Goal: Task Accomplishment & Management: Manage account settings

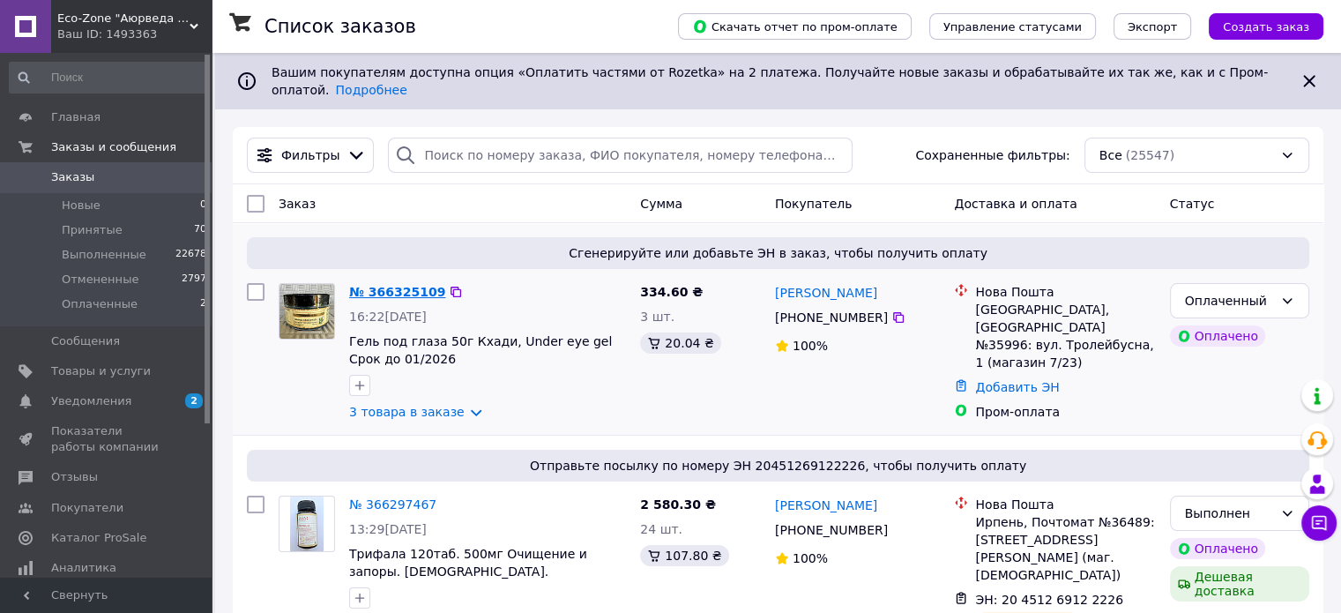
click at [393, 285] on link "№ 366325109" at bounding box center [397, 292] width 96 height 14
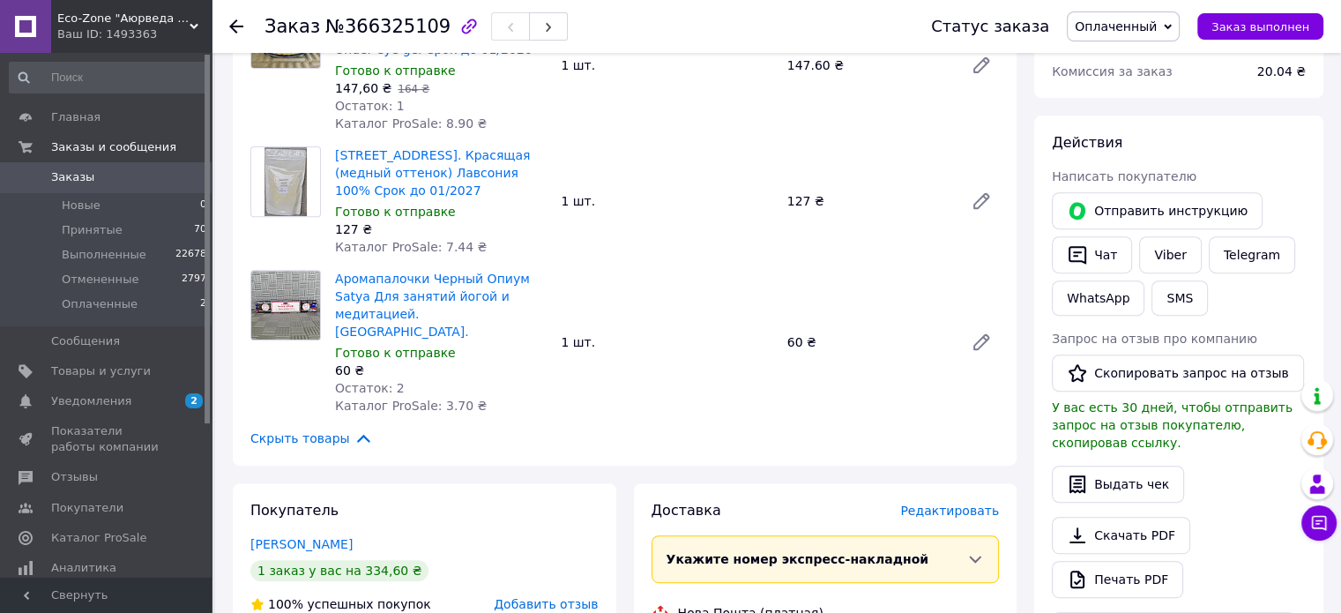
scroll to position [793, 0]
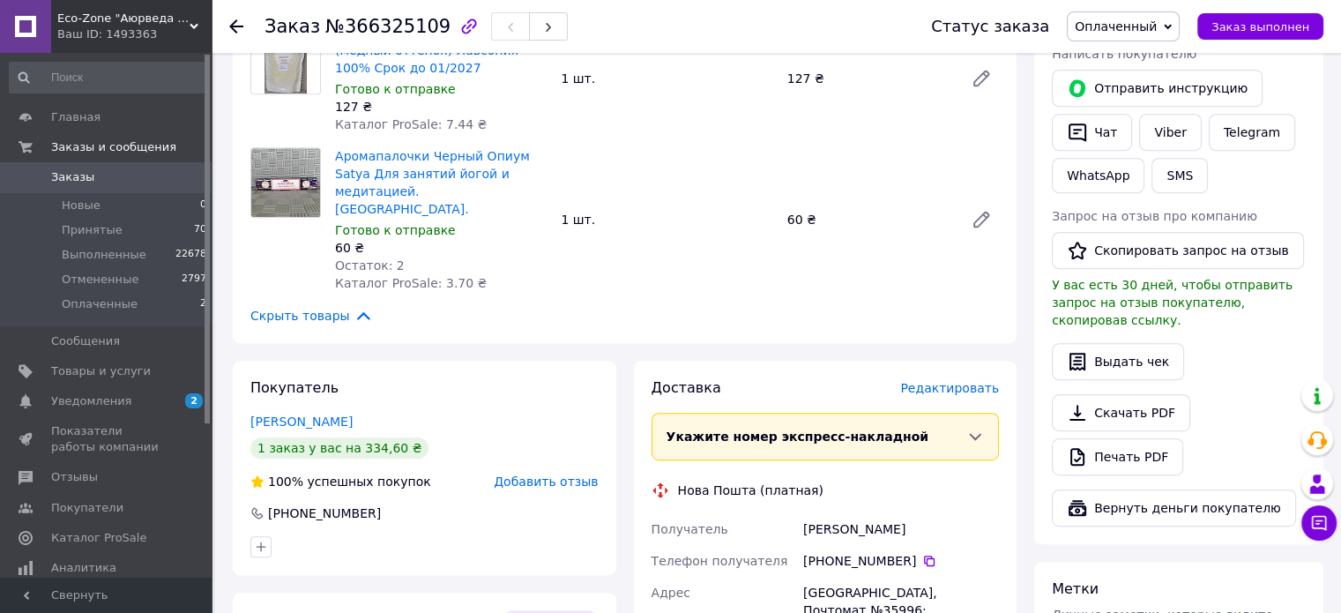
click at [238, 26] on use at bounding box center [236, 26] width 14 height 14
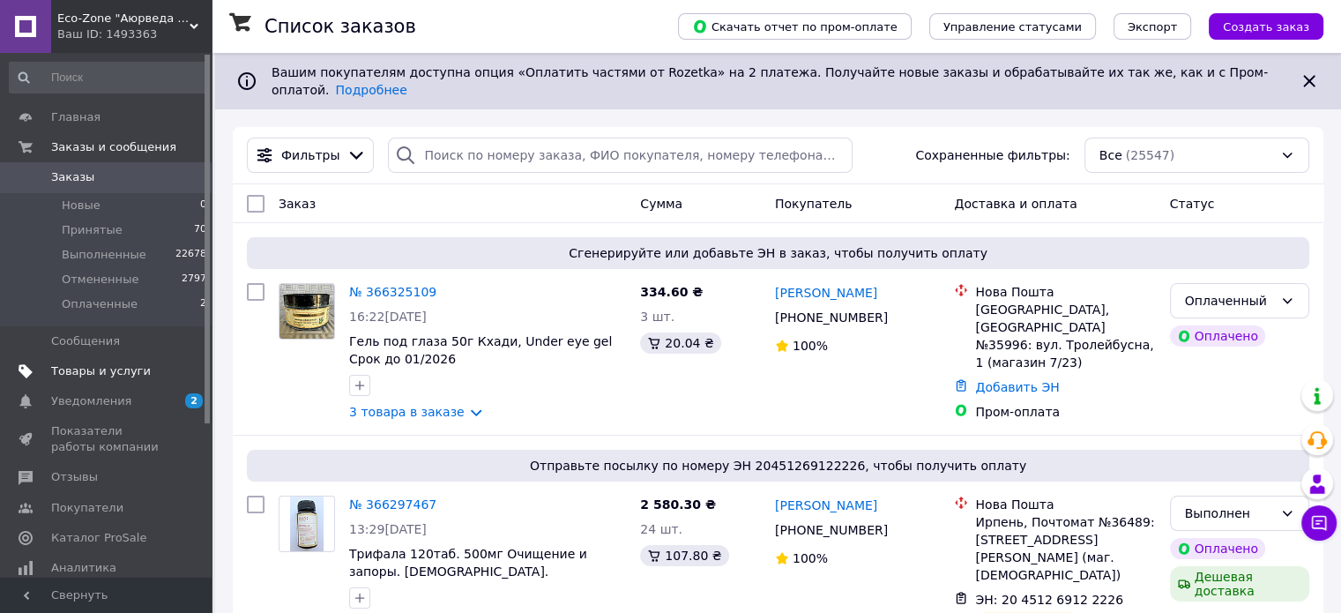
click at [99, 371] on span "Товары и услуги" at bounding box center [101, 371] width 100 height 16
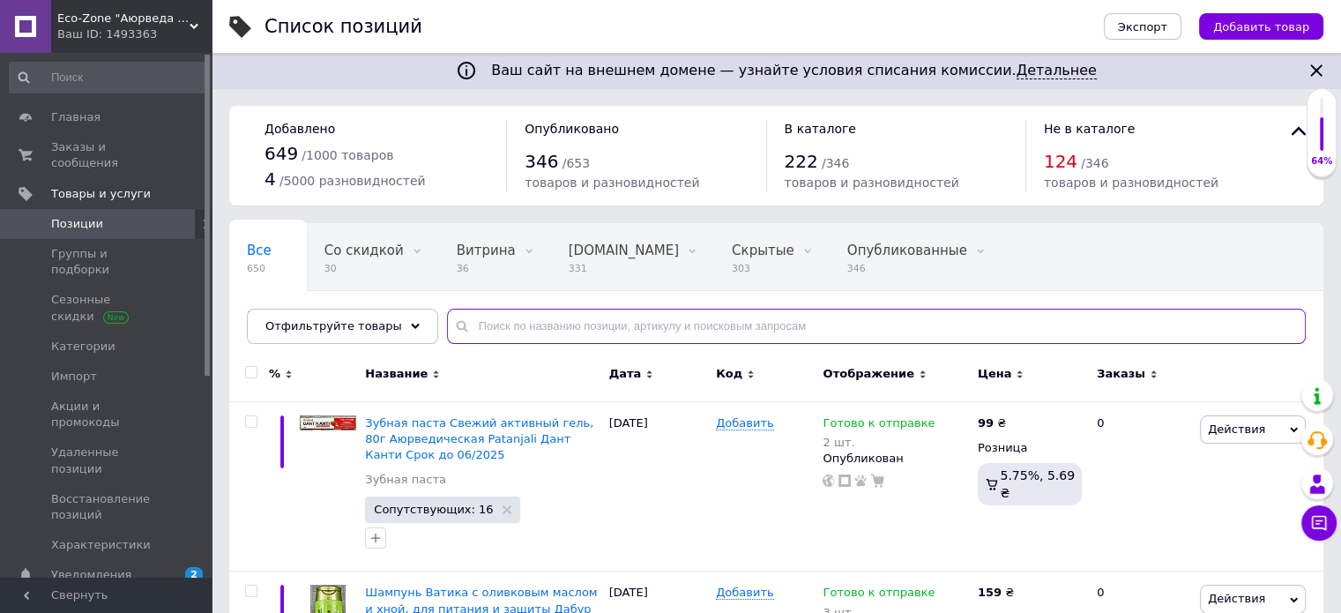
click at [469, 324] on input "text" at bounding box center [876, 325] width 858 height 35
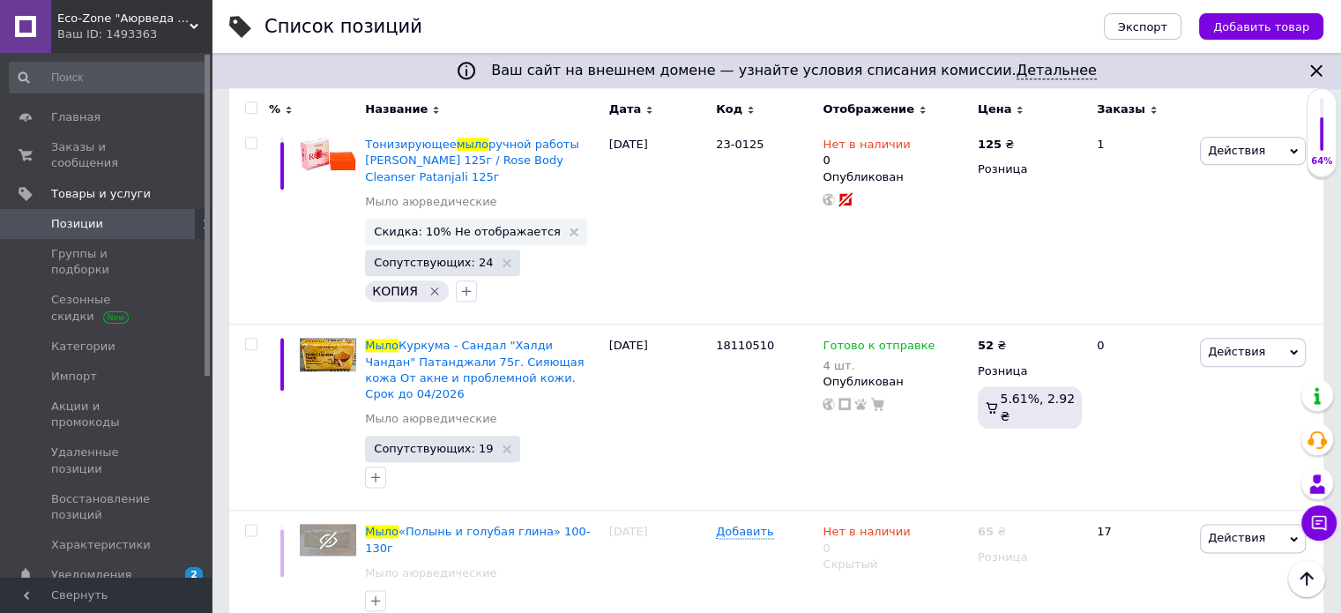
scroll to position [1939, 0]
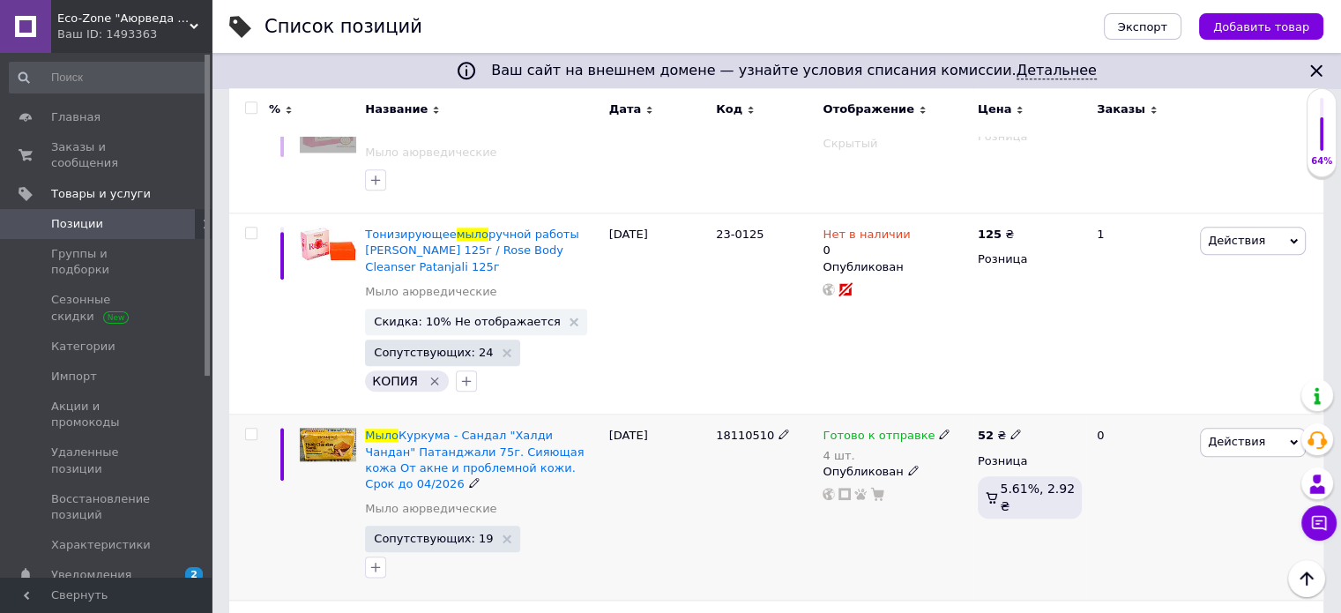
type input "мыло"
click at [848, 442] on span "Готово к отправке" at bounding box center [878, 437] width 112 height 19
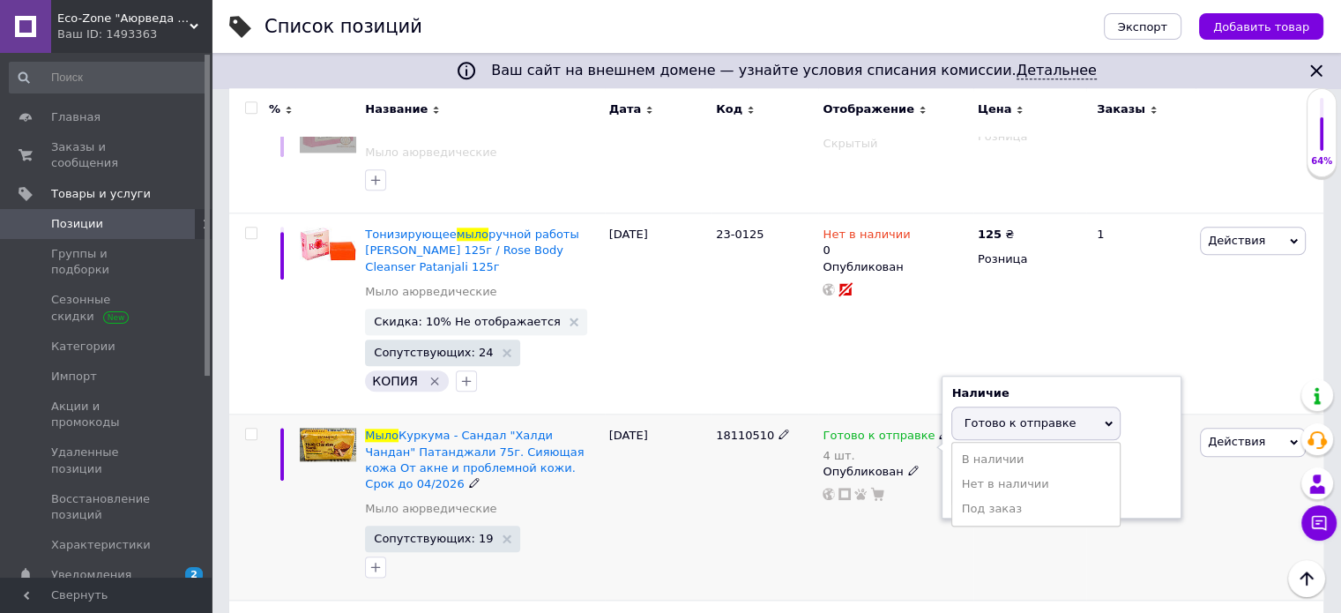
click at [1002, 427] on span "Готово к отправке" at bounding box center [1019, 422] width 112 height 13
drag, startPoint x: 984, startPoint y: 494, endPoint x: 951, endPoint y: 491, distance: 32.7
click at [951, 491] on input "4" at bounding box center [1018, 490] width 134 height 35
type input "2"
click at [807, 524] on div "18110510" at bounding box center [764, 507] width 107 height 186
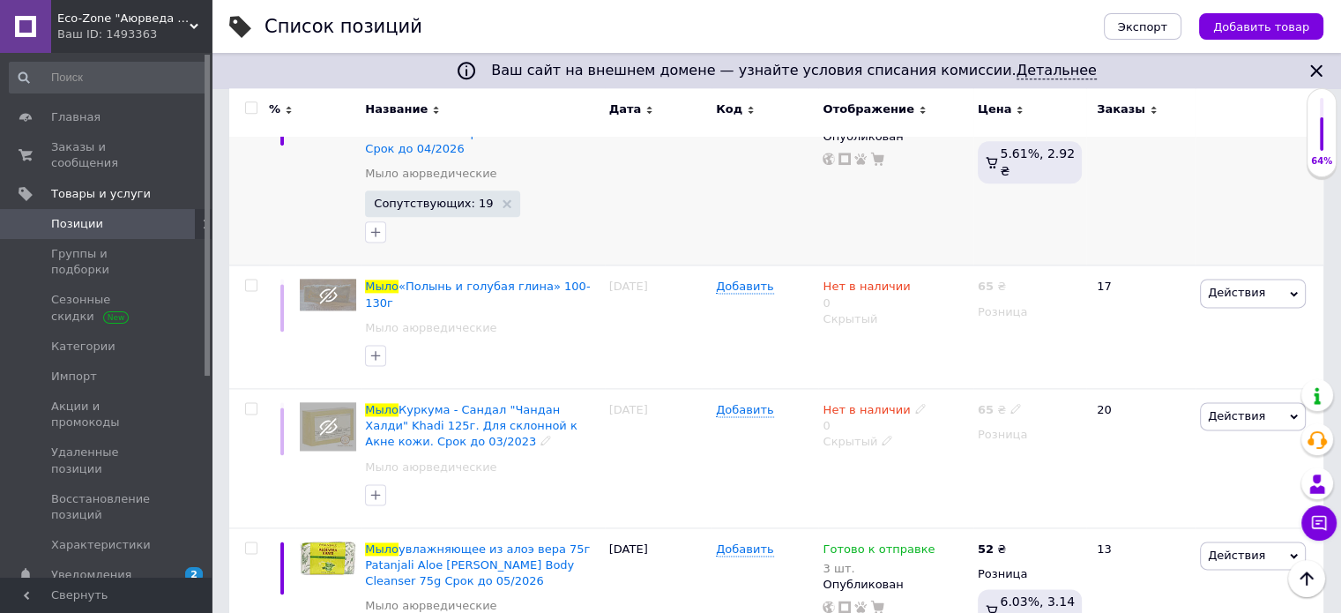
scroll to position [2380, 0]
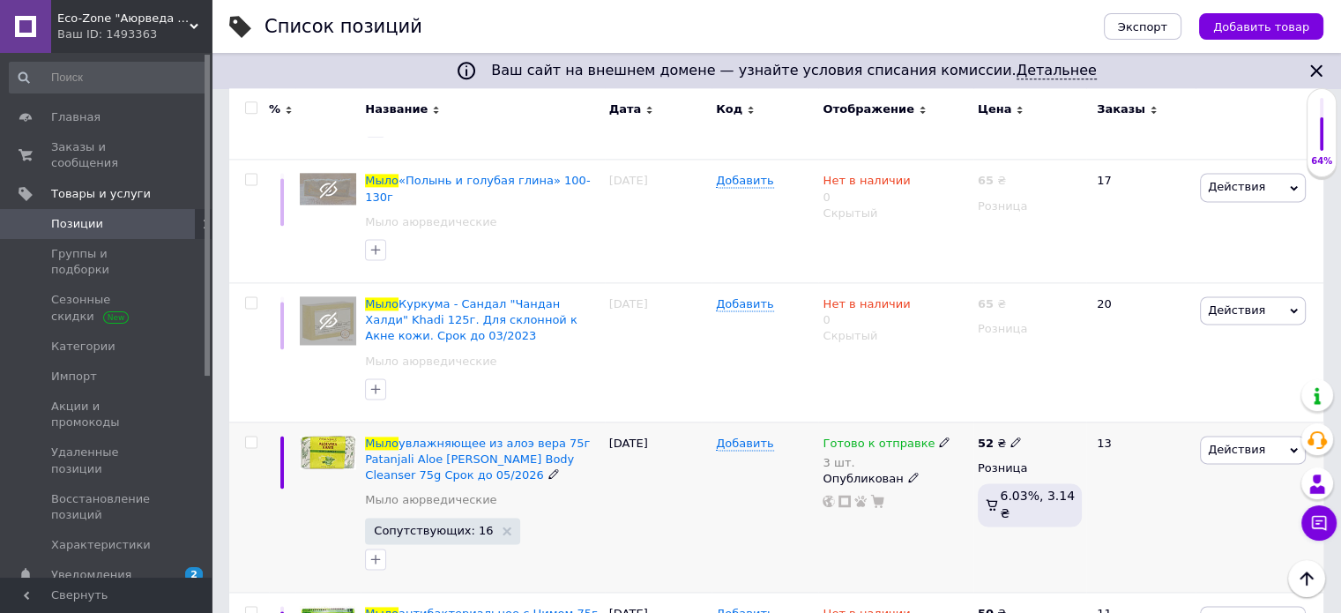
click at [884, 436] on span "Готово к отправке" at bounding box center [878, 445] width 112 height 19
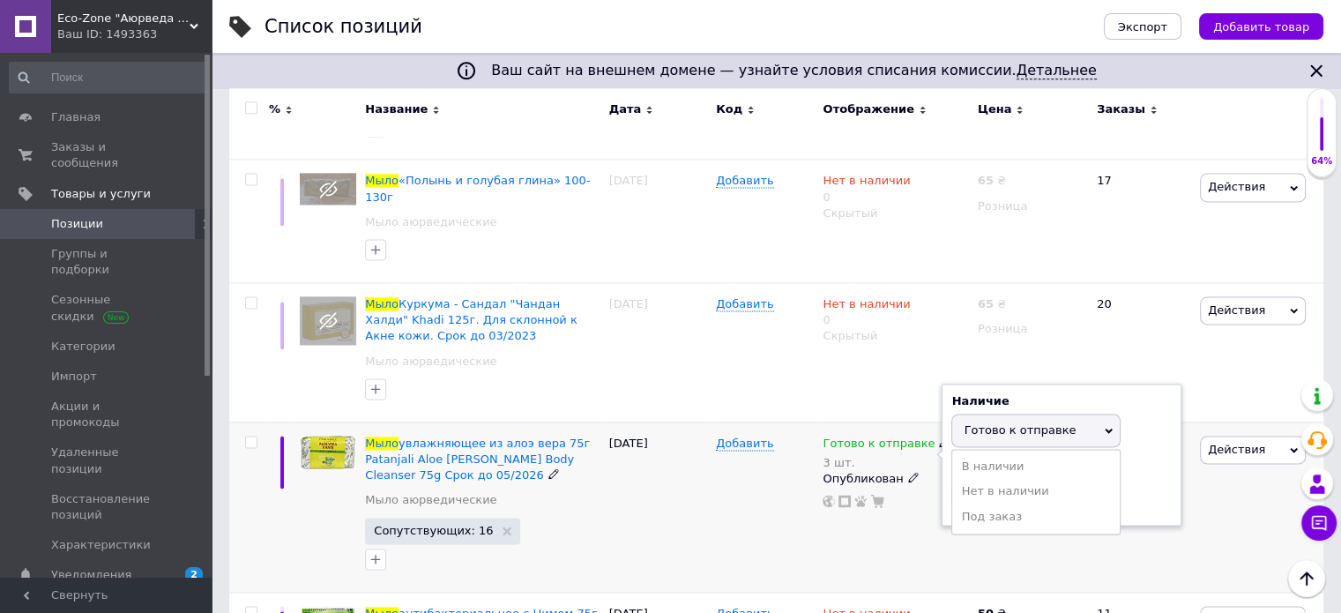
drag, startPoint x: 1006, startPoint y: 401, endPoint x: 1002, endPoint y: 440, distance: 38.9
click at [1006, 423] on span "Готово к отправке" at bounding box center [1019, 429] width 112 height 13
drag, startPoint x: 977, startPoint y: 464, endPoint x: 954, endPoint y: 465, distance: 22.9
click at [954, 480] on input "3" at bounding box center [1018, 497] width 134 height 35
type input "2"
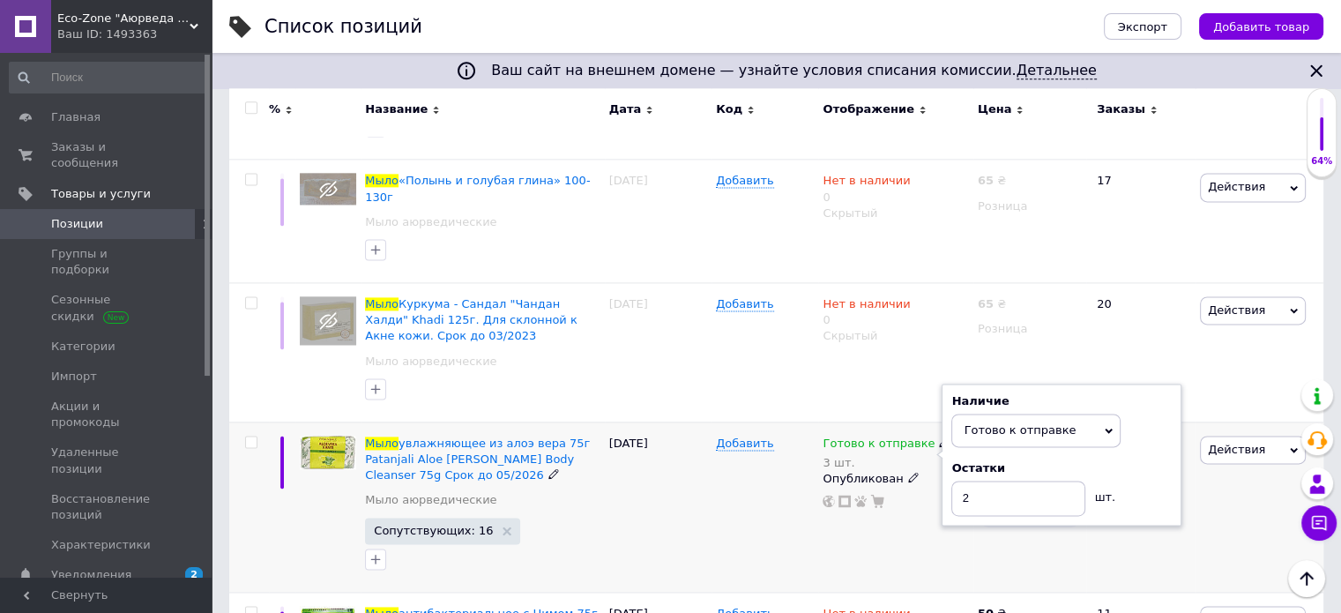
click at [702, 491] on div "[DATE]" at bounding box center [658, 506] width 107 height 170
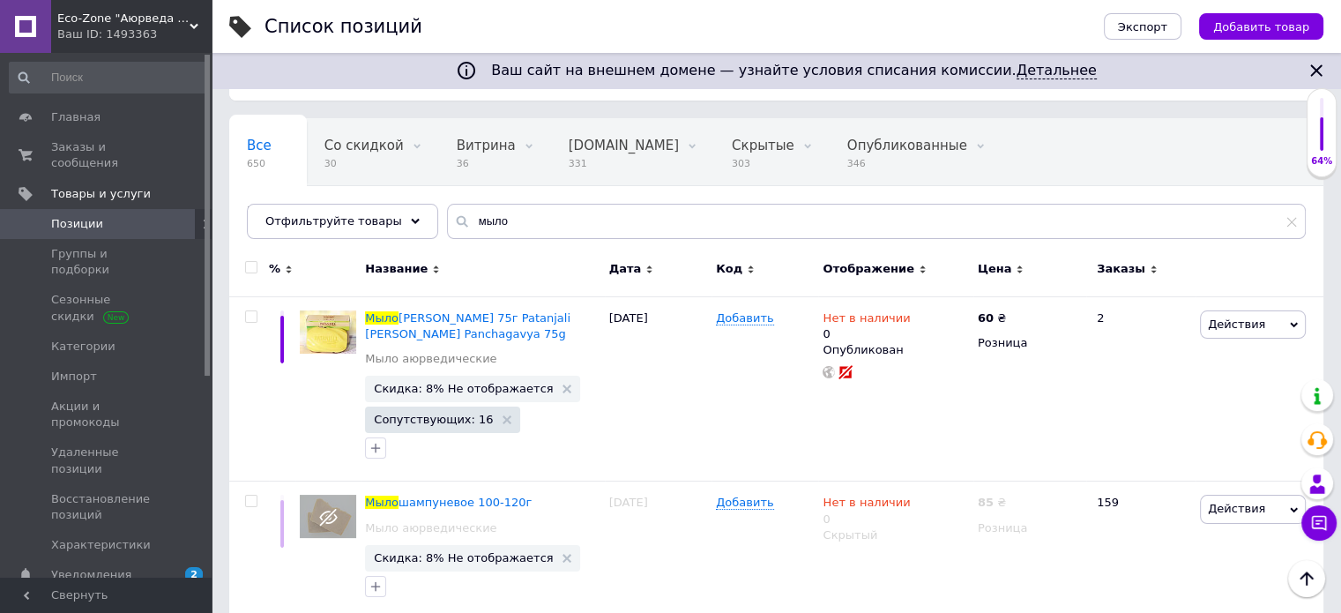
scroll to position [0, 0]
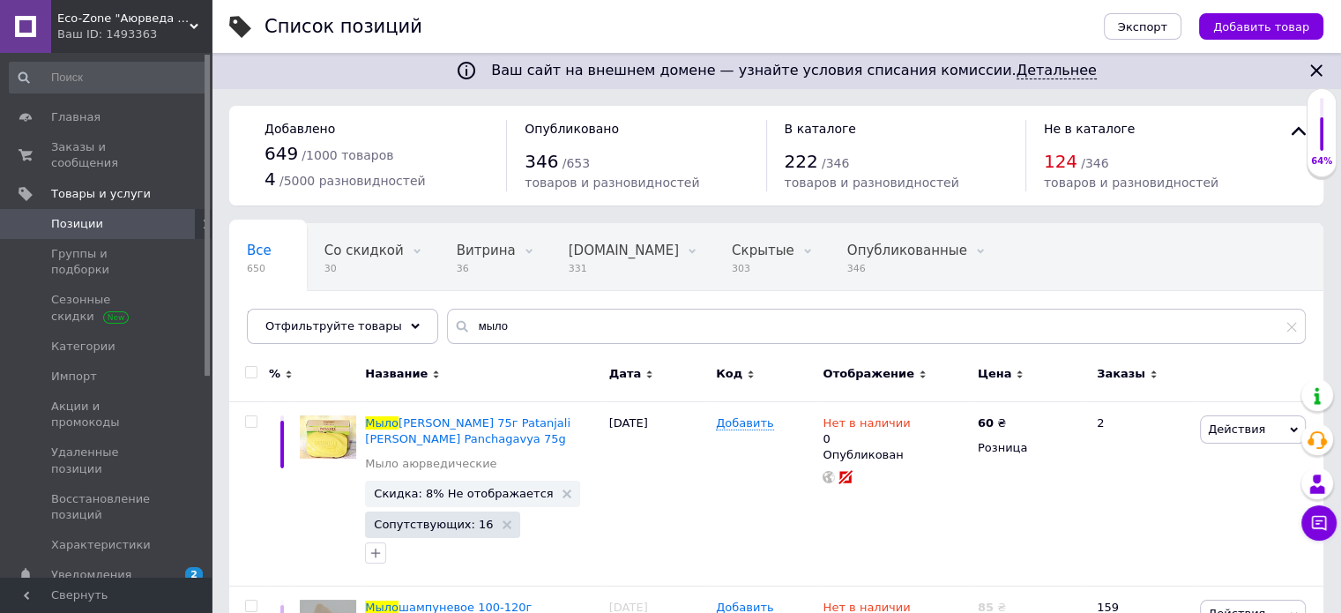
drag, startPoint x: 526, startPoint y: 344, endPoint x: 440, endPoint y: 318, distance: 90.1
click at [440, 318] on div "Все 650 Со скидкой 30 Удалить Редактировать Витрина 36 Удалить Редактировать [D…" at bounding box center [776, 283] width 1094 height 121
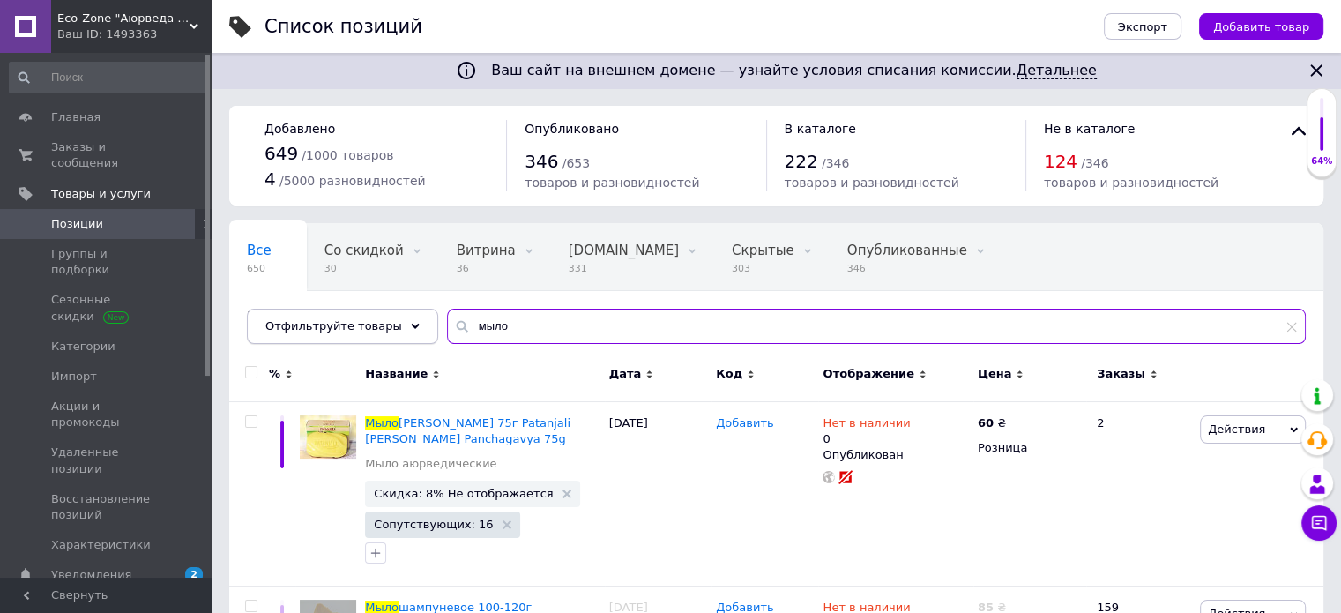
drag, startPoint x: 515, startPoint y: 322, endPoint x: 412, endPoint y: 320, distance: 102.3
click at [412, 320] on div "Отфильтруйте товары мыло" at bounding box center [776, 325] width 1059 height 35
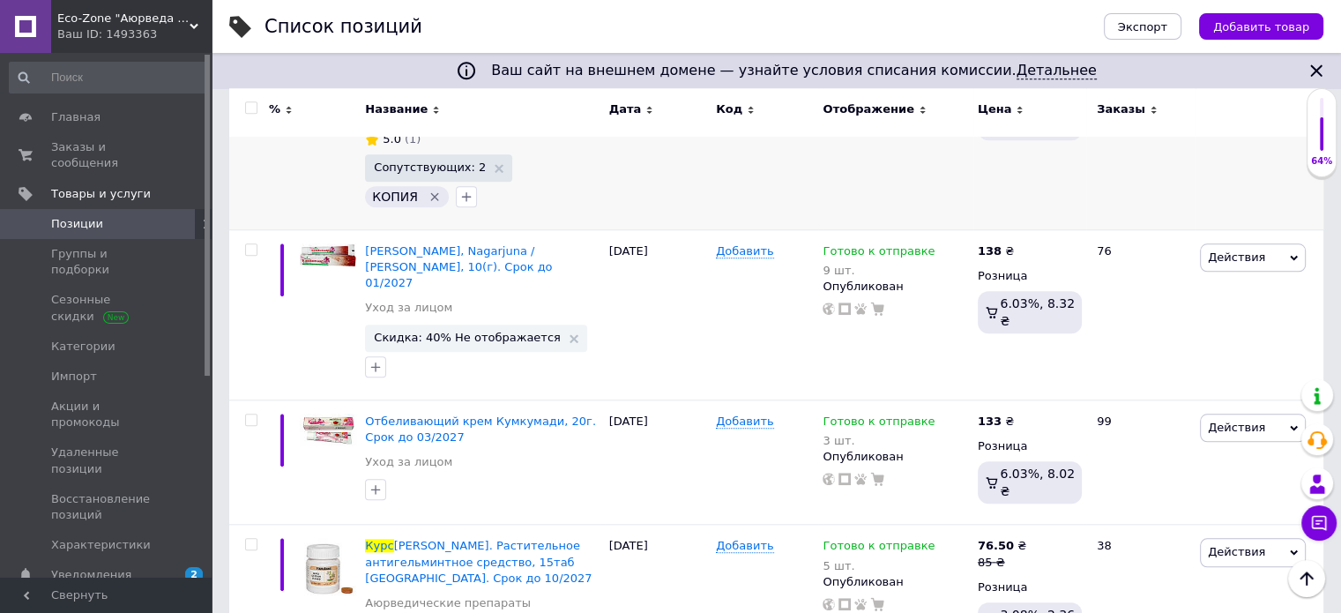
scroll to position [1851, 0]
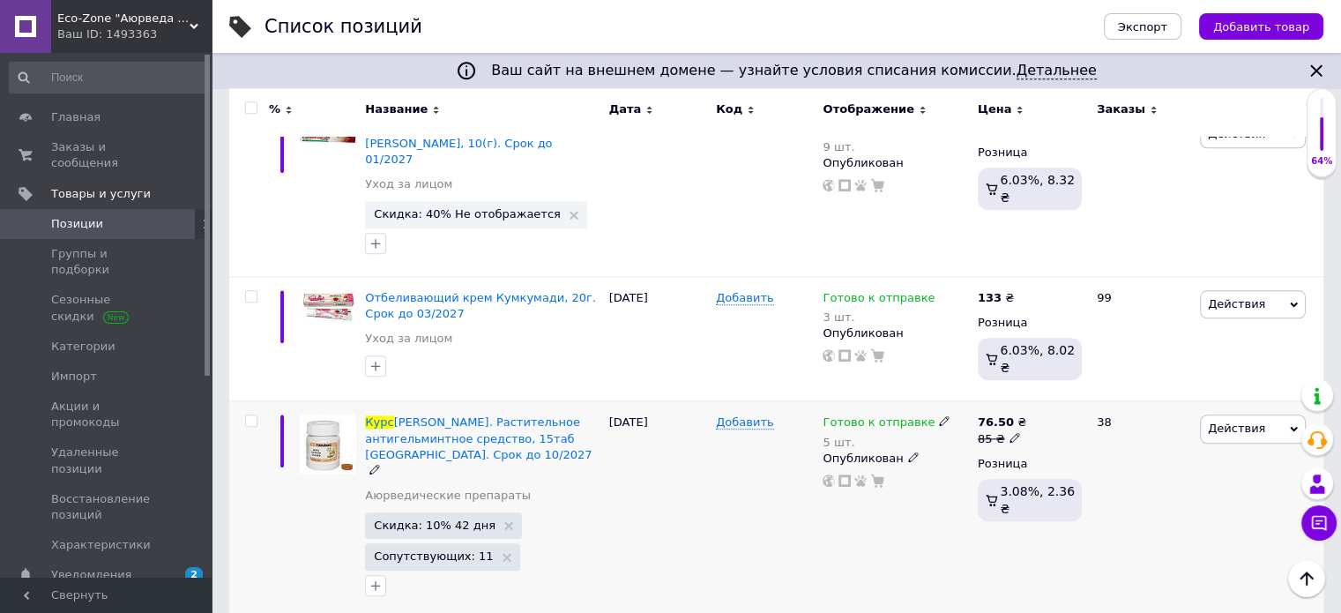
type input "курс"
click at [874, 415] on span "Готово к отправке" at bounding box center [878, 424] width 112 height 19
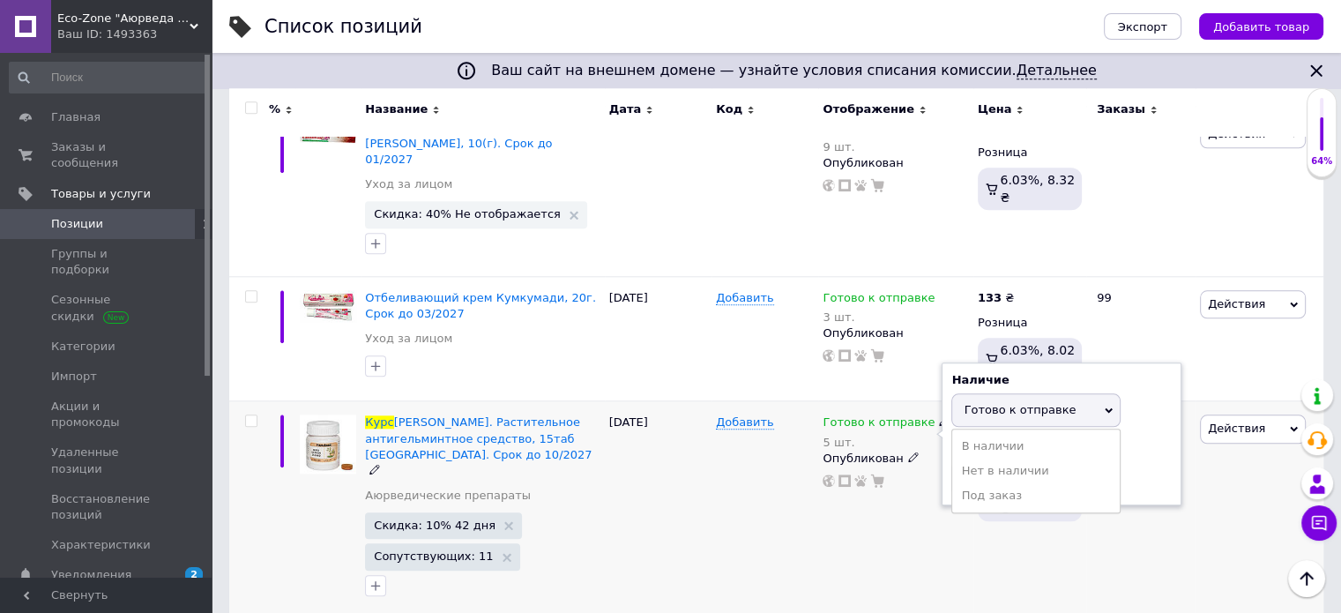
click at [991, 403] on span "Готово к отправке" at bounding box center [1019, 409] width 112 height 13
drag, startPoint x: 987, startPoint y: 341, endPoint x: 941, endPoint y: 345, distance: 46.0
click at [941, 362] on div "Наличие Готово к отправке В наличии Нет в наличии Под заказ Остатки 5 шт." at bounding box center [1061, 433] width 240 height 143
type input "3"
click at [873, 401] on div "Готово к отправке 5 шт. Наличие Готово к отправке В наличии Нет в наличии Под з…" at bounding box center [895, 509] width 154 height 217
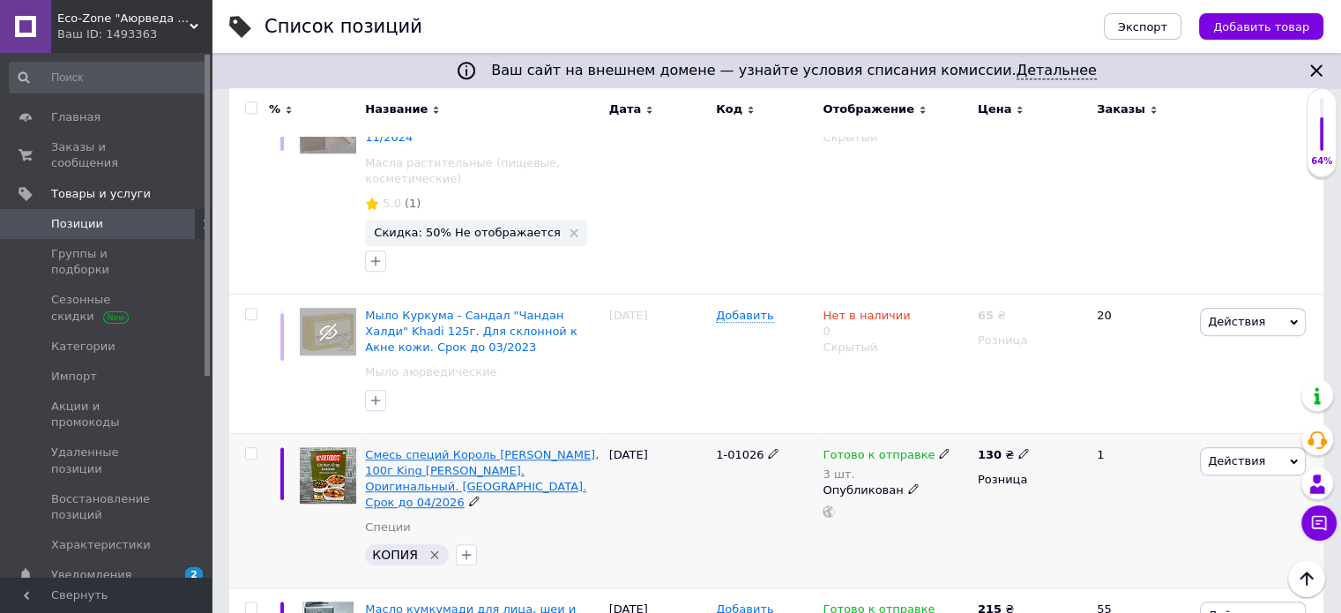
scroll to position [881, 0]
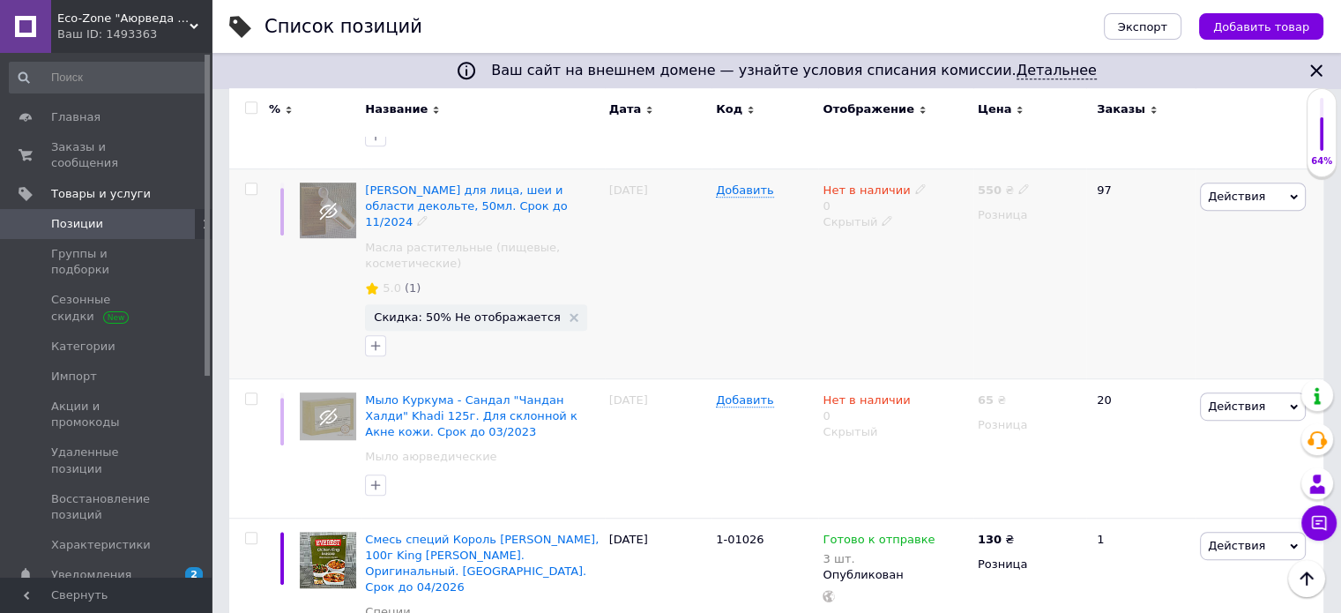
click at [238, 169] on div at bounding box center [249, 274] width 40 height 210
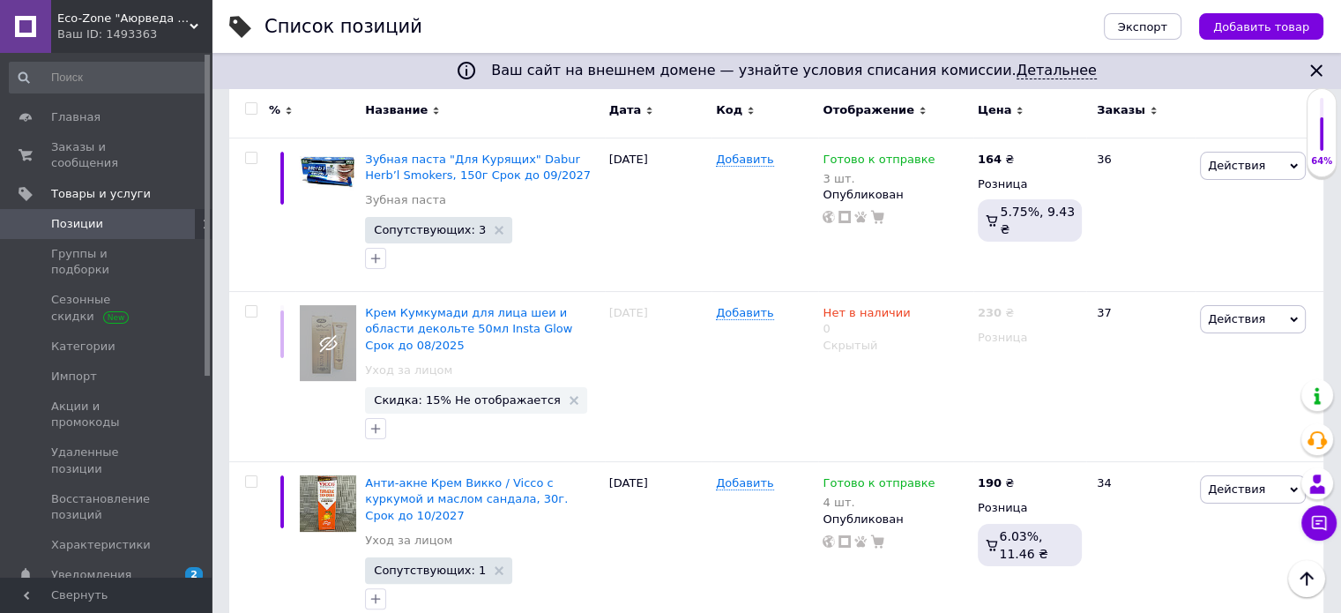
scroll to position [0, 0]
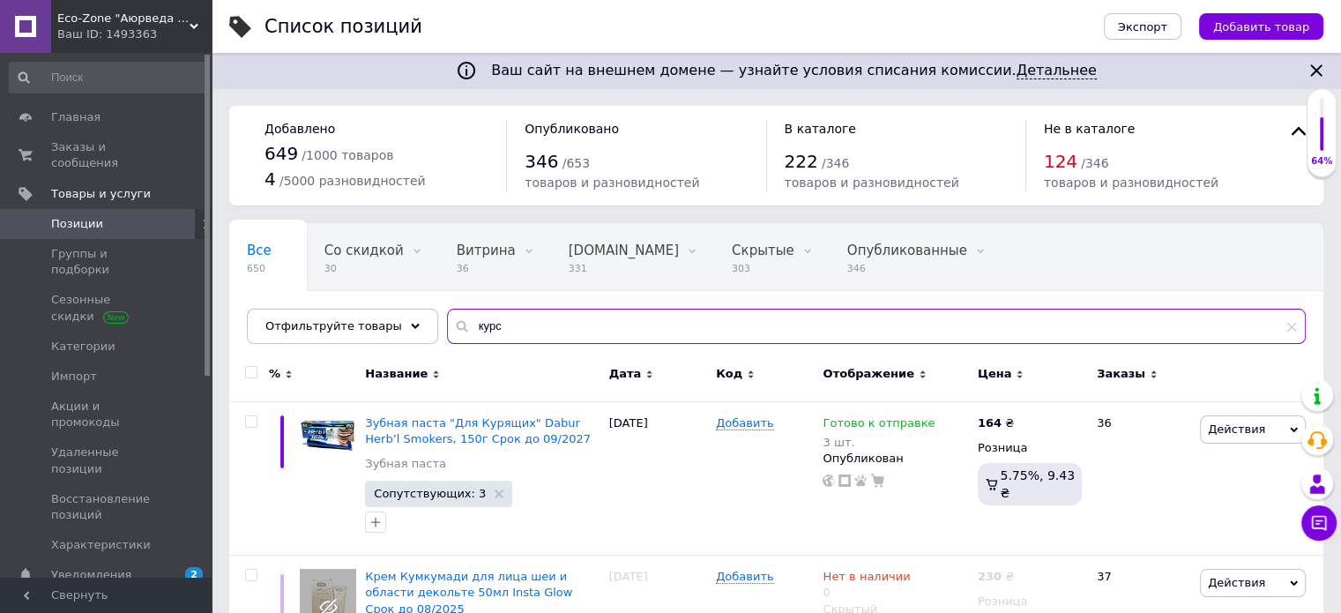
drag, startPoint x: 515, startPoint y: 331, endPoint x: 458, endPoint y: 331, distance: 56.4
click at [458, 331] on input "курс" at bounding box center [876, 325] width 858 height 35
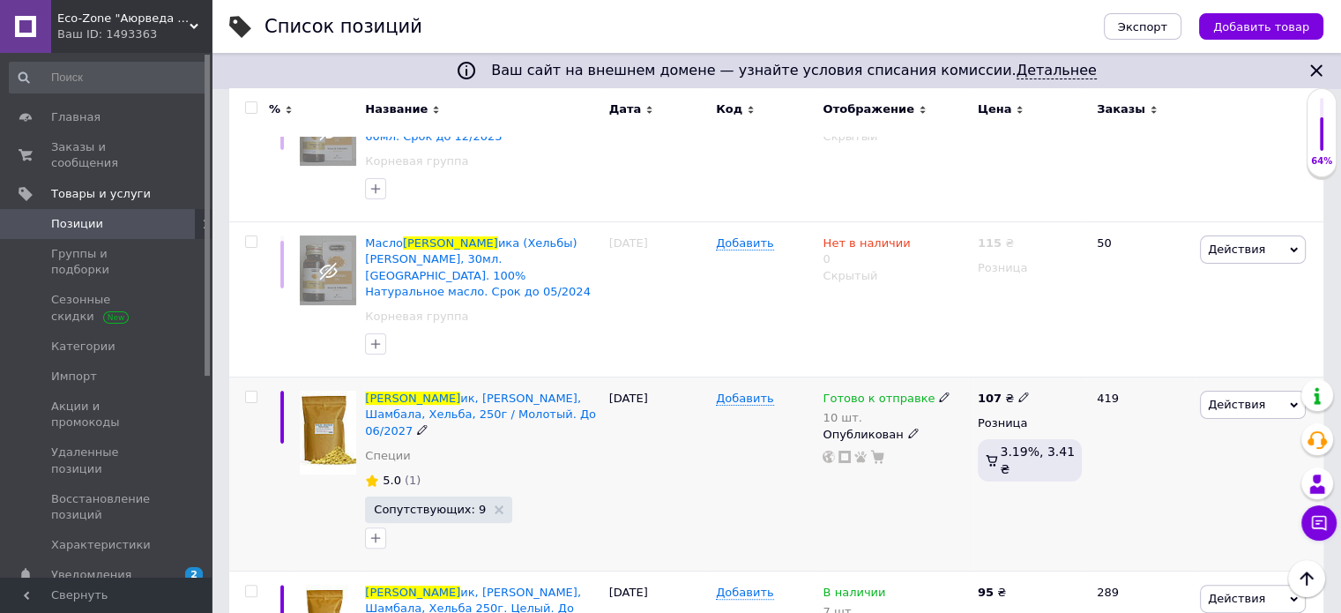
scroll to position [398, 0]
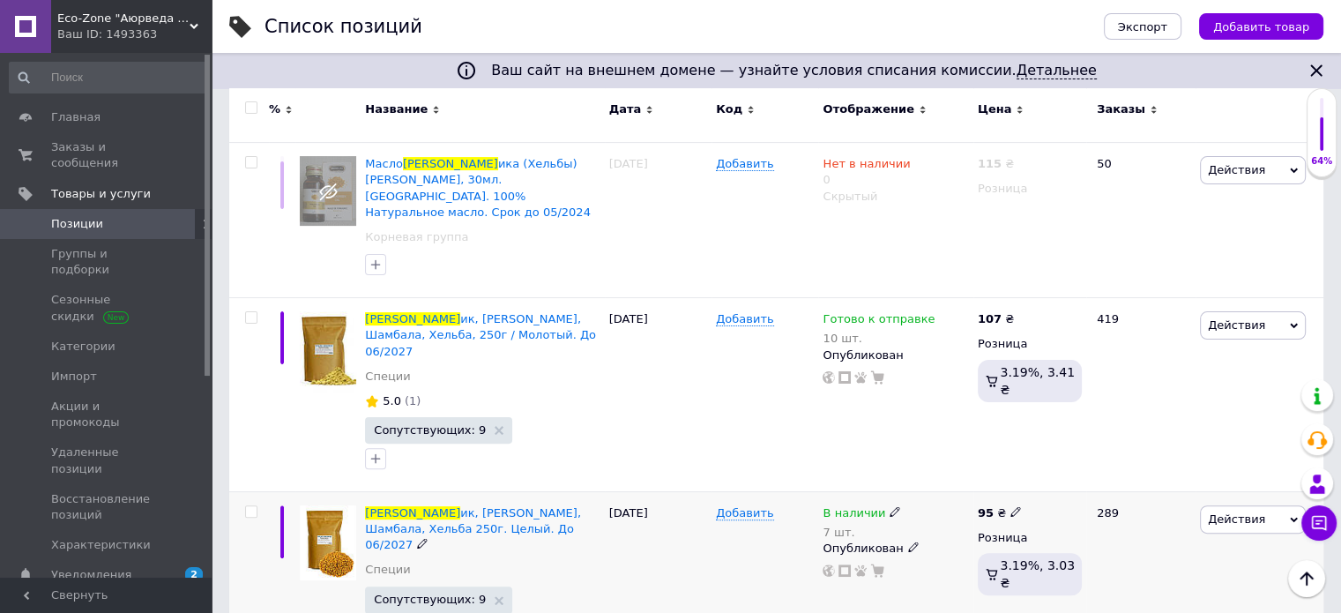
type input "пажитн"
click at [859, 506] on span "В наличии" at bounding box center [853, 515] width 63 height 19
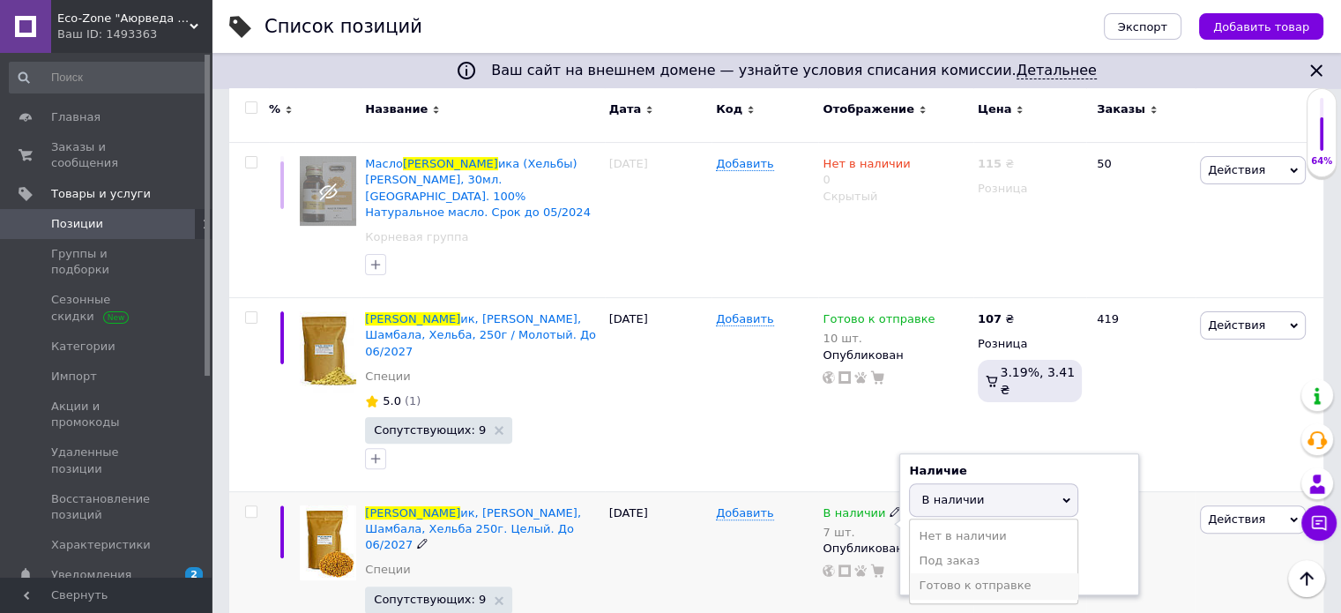
click at [952, 573] on li "Готово к отправке" at bounding box center [993, 585] width 167 height 25
drag, startPoint x: 948, startPoint y: 517, endPoint x: 895, endPoint y: 516, distance: 53.8
click at [895, 516] on div "В наличии 7 шт. Наличие Готово к отправке В наличии Нет в наличии Под заказ Ост…" at bounding box center [894, 541] width 145 height 73
type input "6"
click at [722, 546] on div "Добавить" at bounding box center [764, 575] width 107 height 169
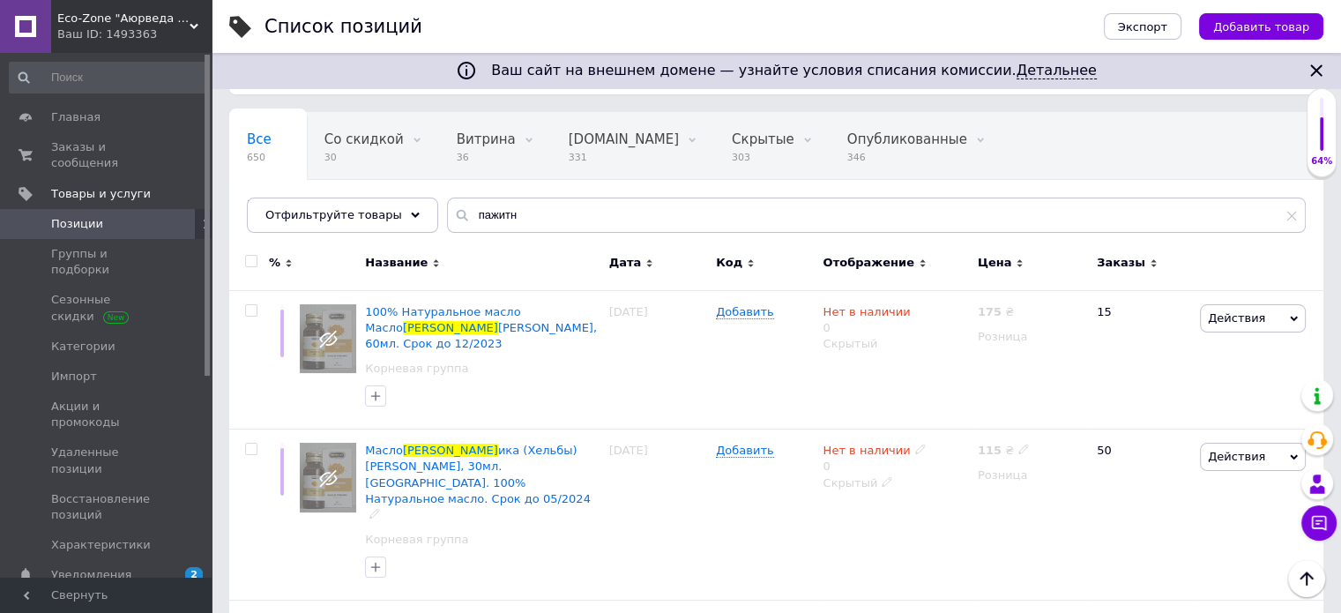
scroll to position [0, 0]
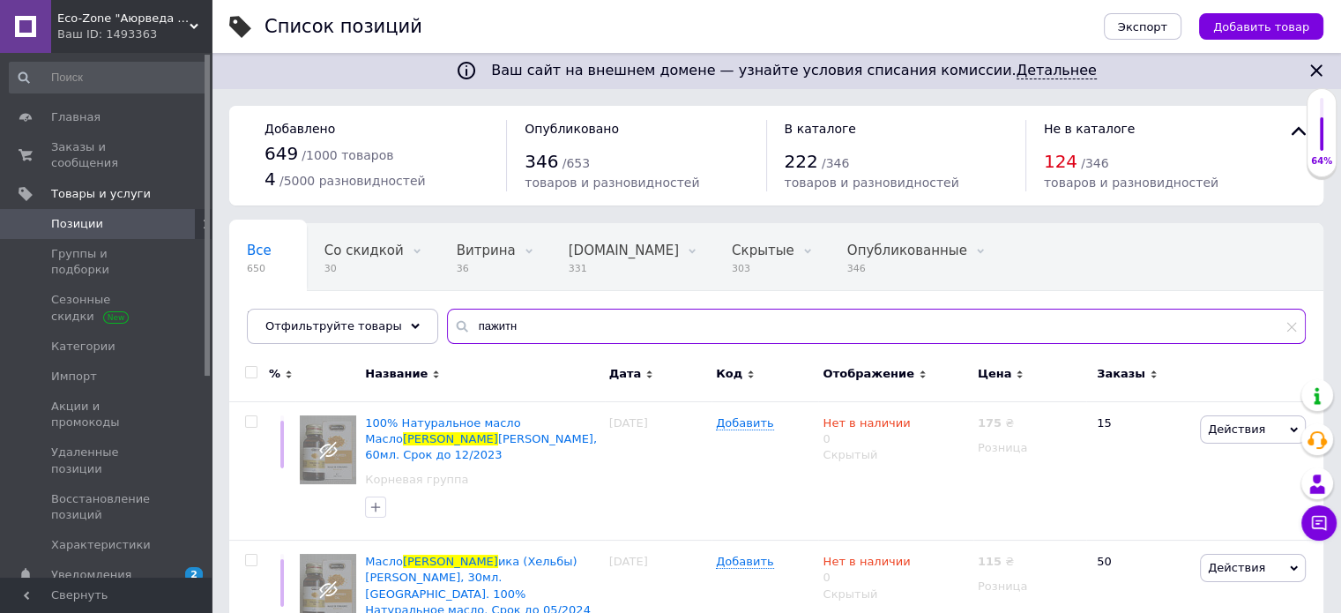
drag, startPoint x: 437, startPoint y: 322, endPoint x: 426, endPoint y: 321, distance: 11.5
click at [447, 321] on input "пажитн" at bounding box center [876, 325] width 858 height 35
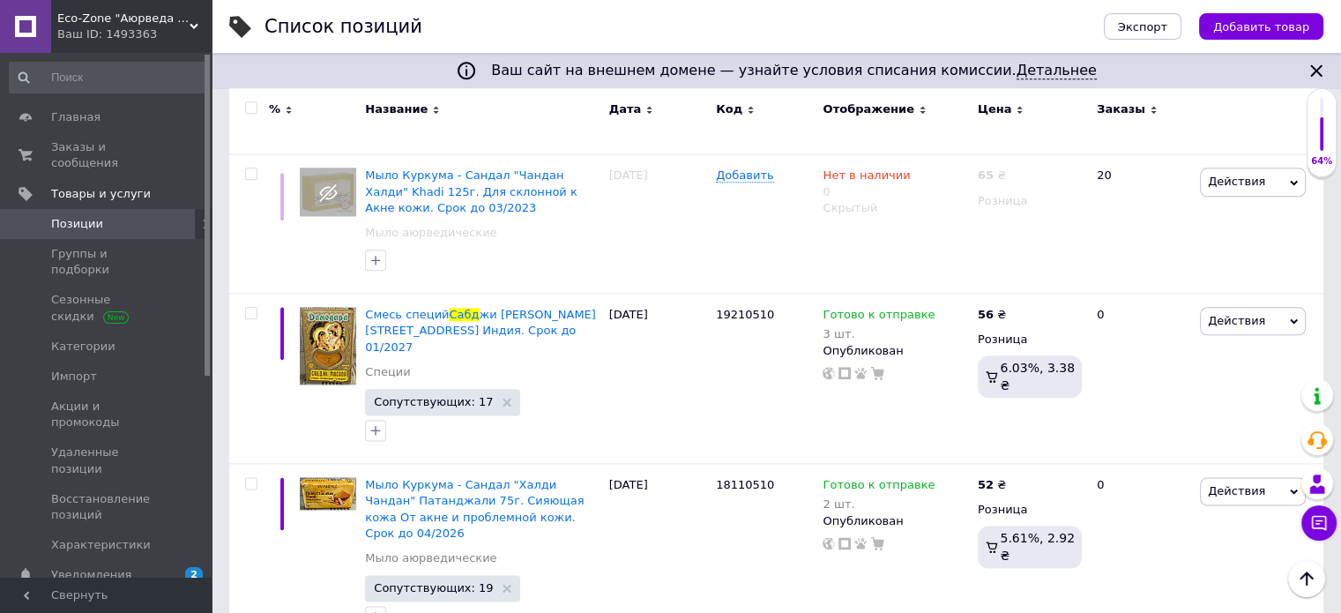
scroll to position [2099, 0]
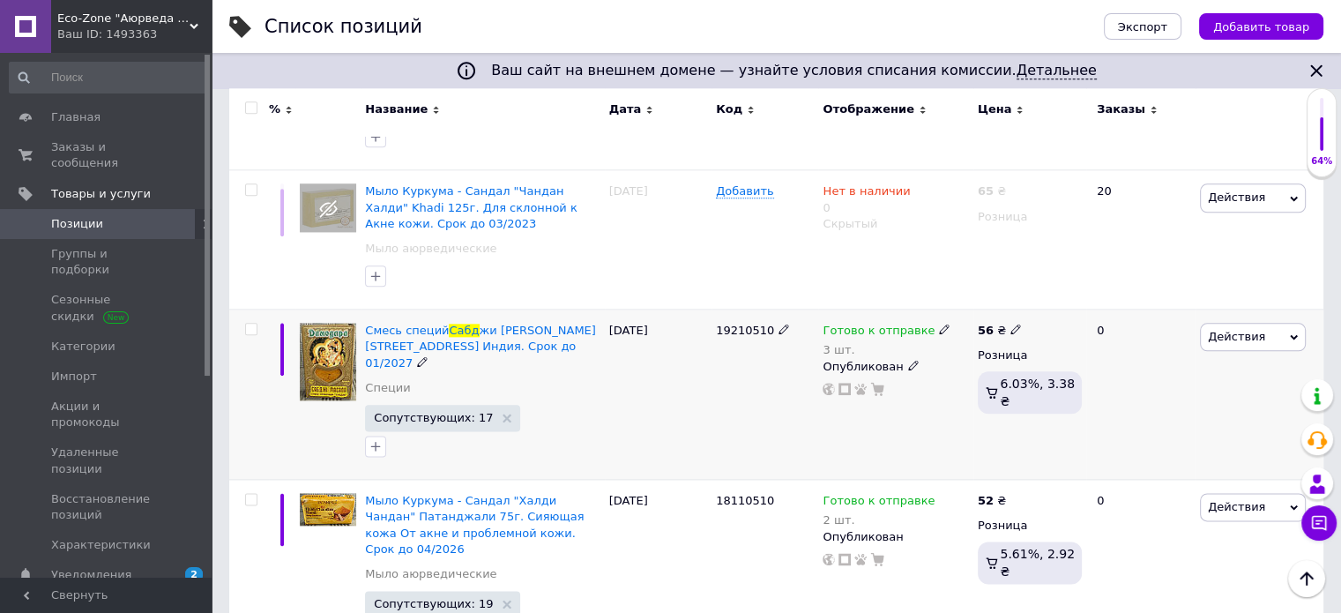
type input "сабд"
click at [848, 323] on span "Готово к отправке" at bounding box center [878, 332] width 112 height 19
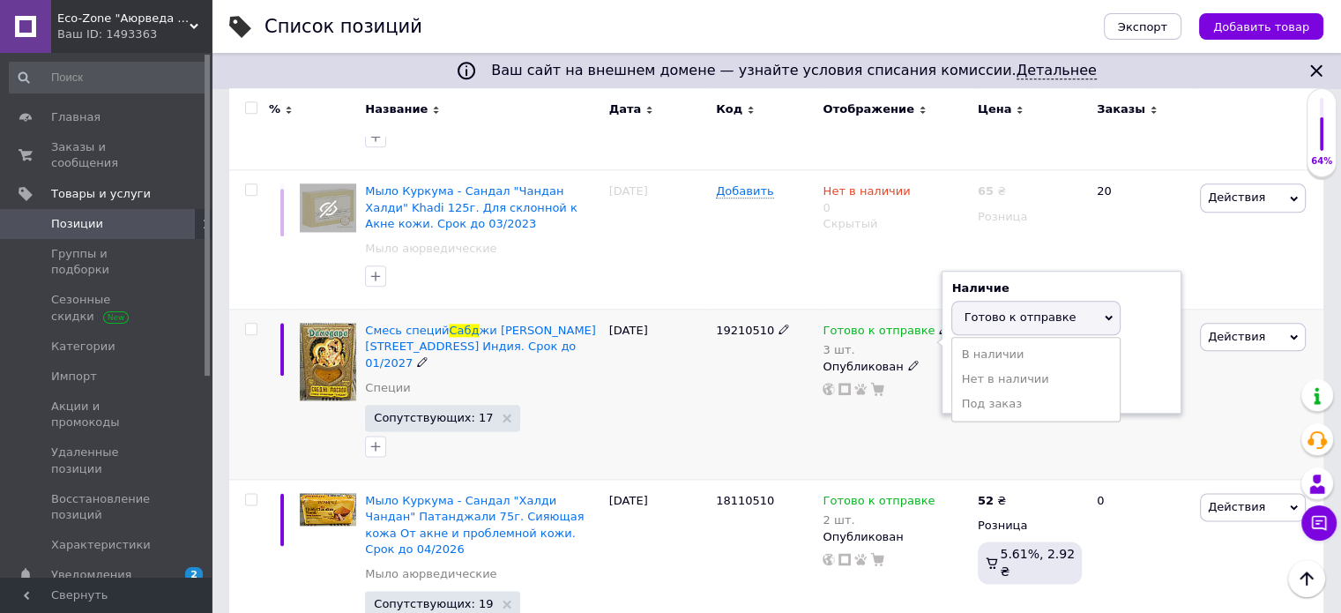
click at [991, 310] on span "Готово к отправке" at bounding box center [1019, 316] width 112 height 13
drag, startPoint x: 984, startPoint y: 266, endPoint x: 941, endPoint y: 261, distance: 42.6
click at [941, 271] on div "Наличие Готово к отправке В наличии Нет в наличии Под заказ Остатки 3 шт." at bounding box center [1061, 342] width 240 height 143
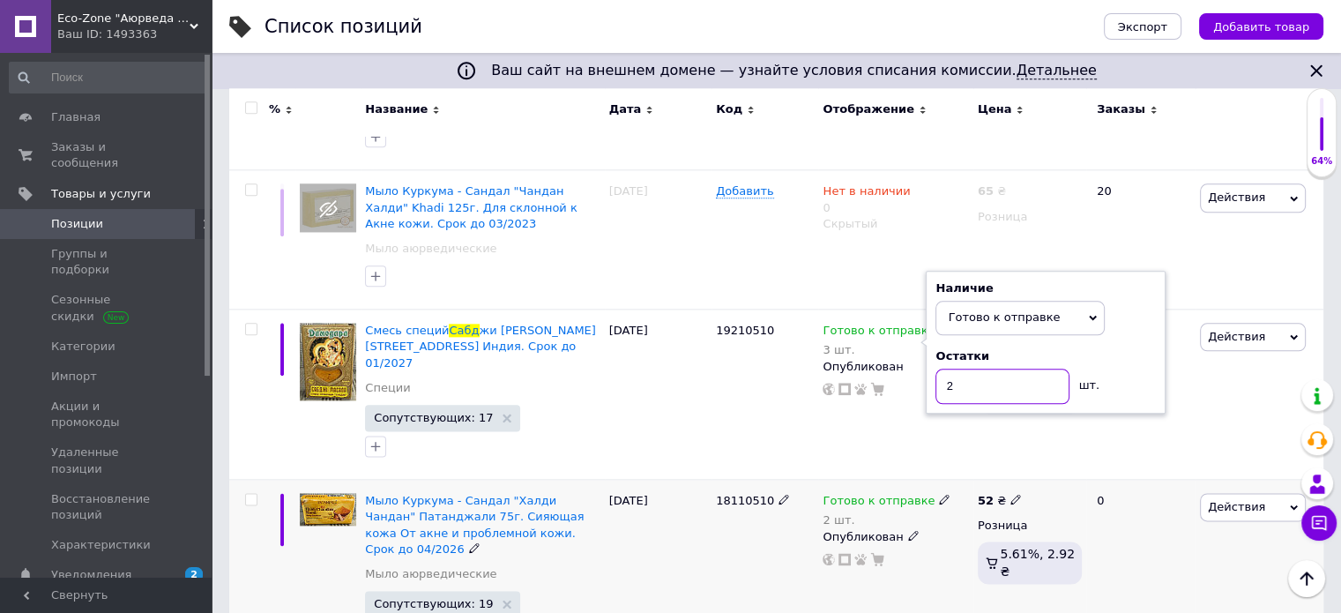
type input "2"
click at [719, 479] on div "18110510" at bounding box center [764, 572] width 107 height 186
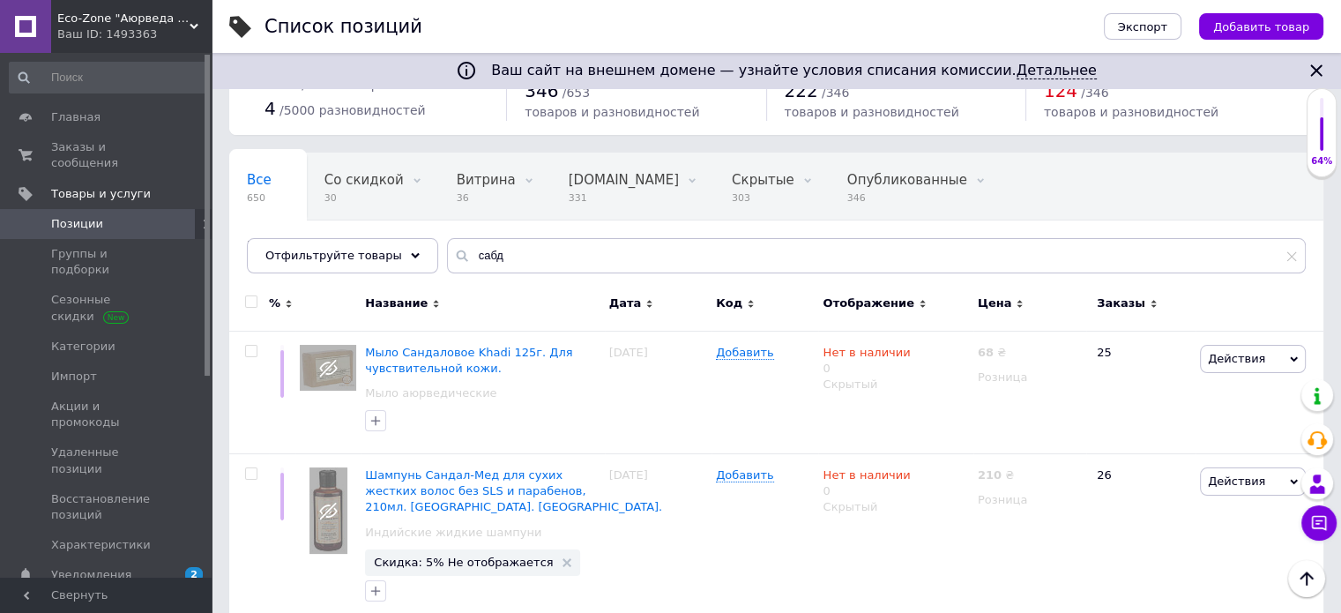
scroll to position [0, 0]
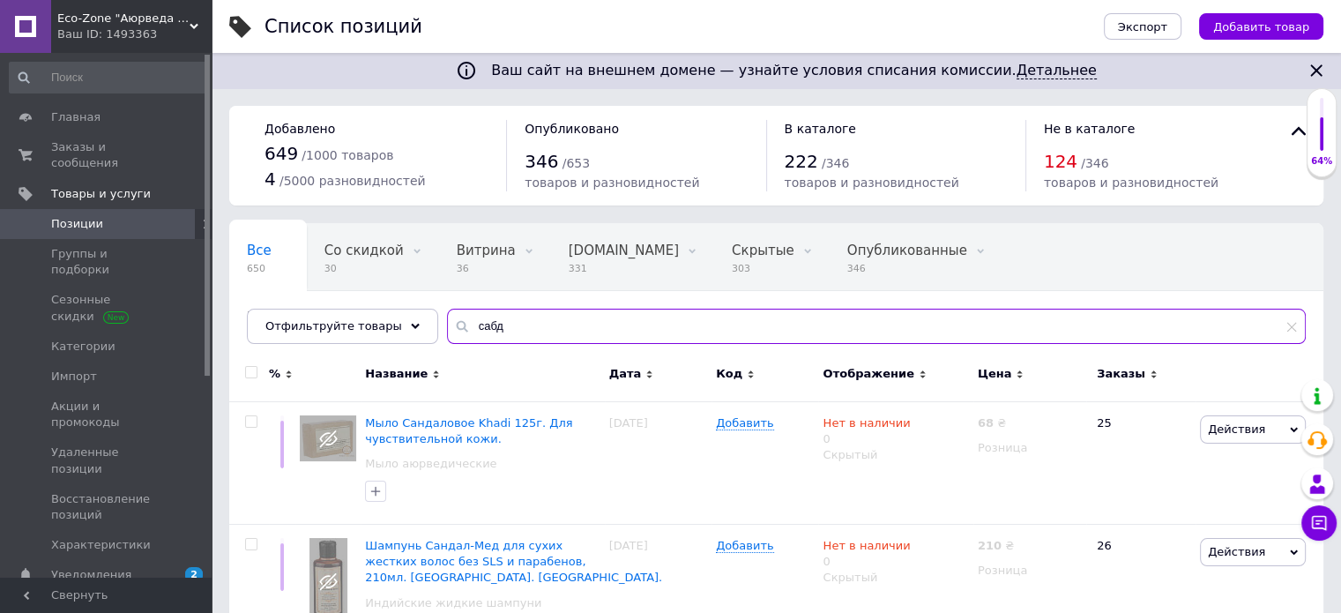
drag, startPoint x: 514, startPoint y: 331, endPoint x: 438, endPoint y: 322, distance: 76.3
click at [447, 322] on div "сабд" at bounding box center [876, 325] width 858 height 35
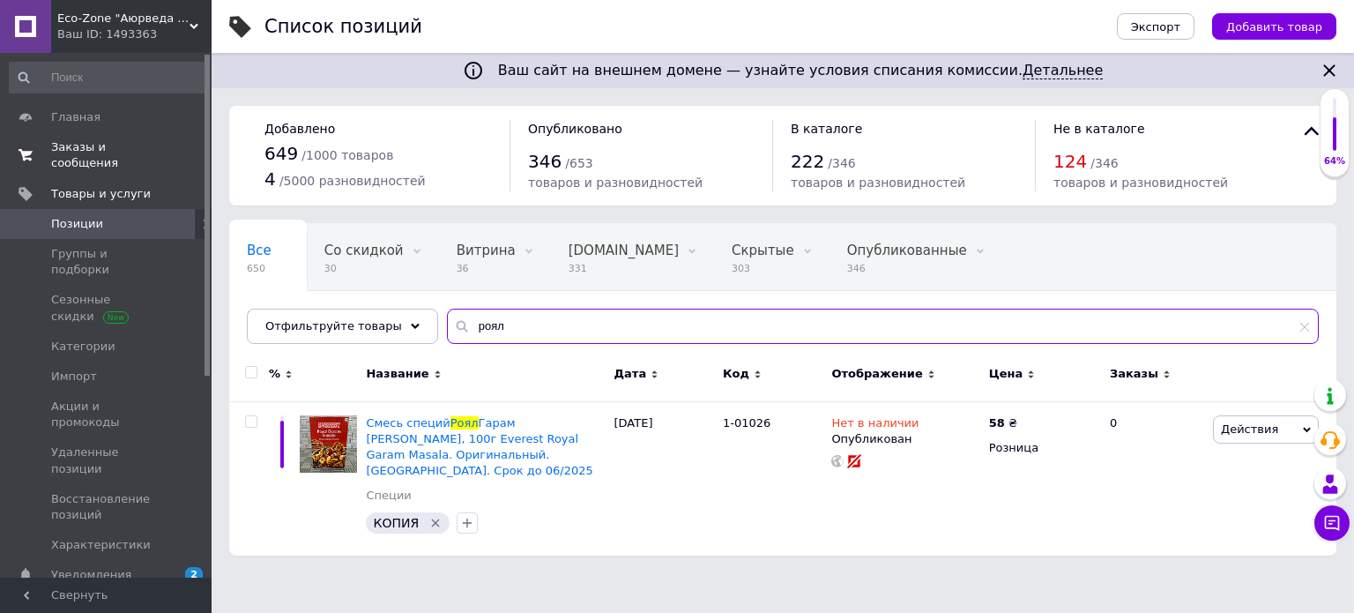
type input "роял"
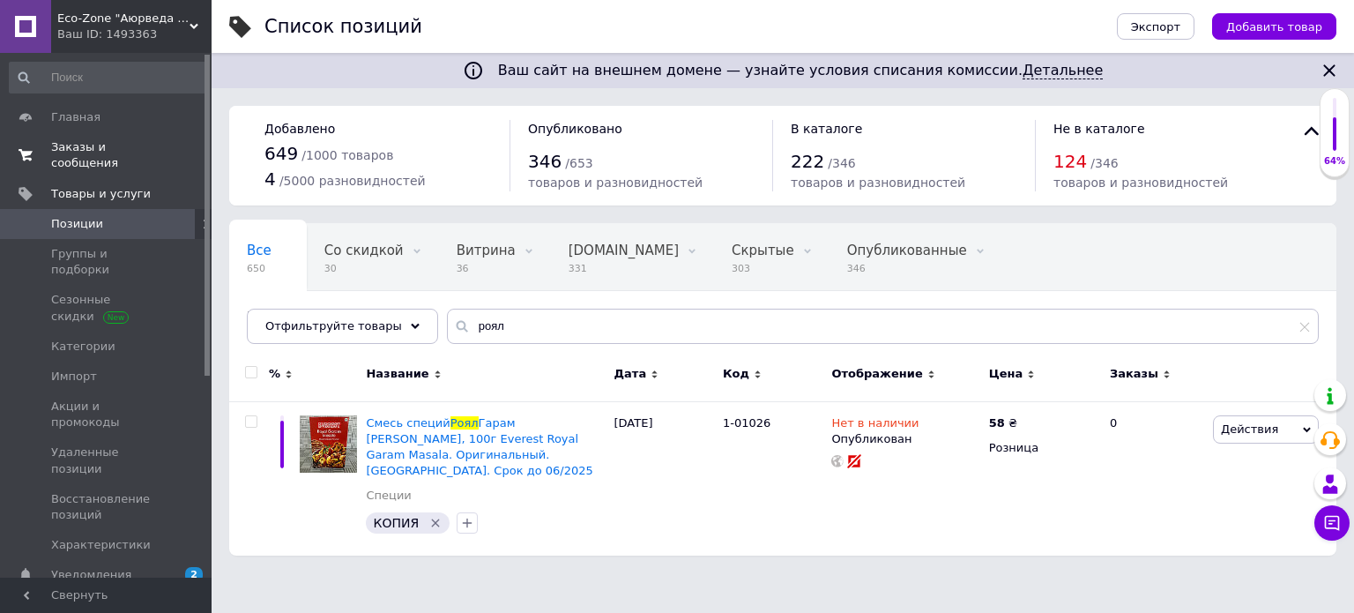
click at [100, 144] on span "Заказы и сообщения" at bounding box center [107, 155] width 112 height 32
